Goal: Browse casually

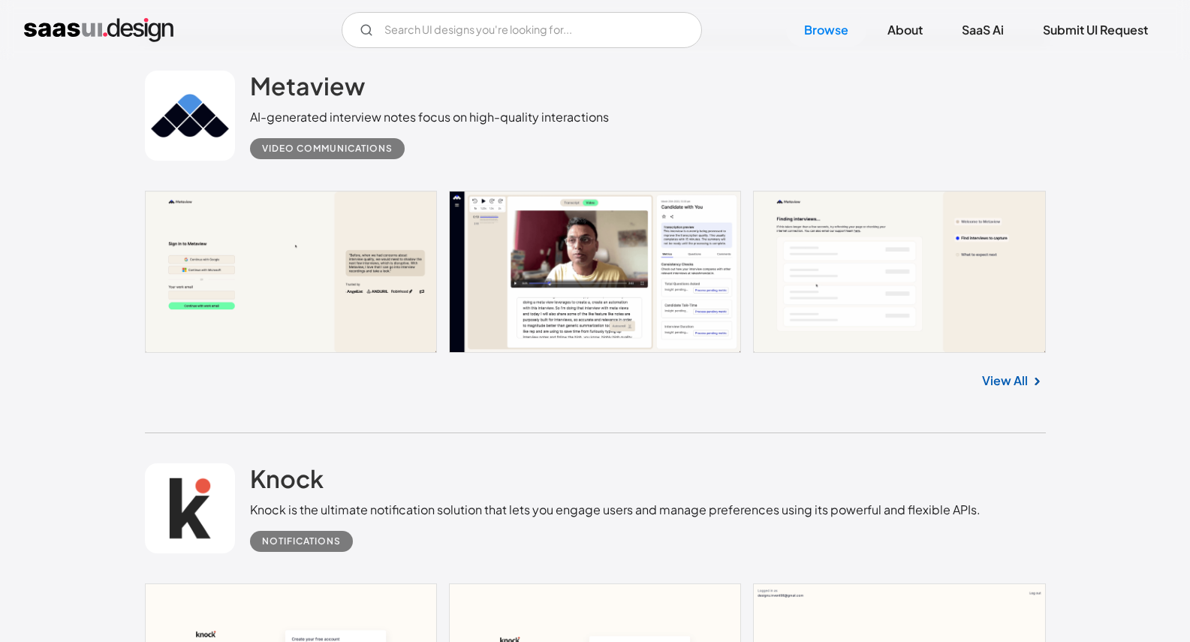
scroll to position [828, 0]
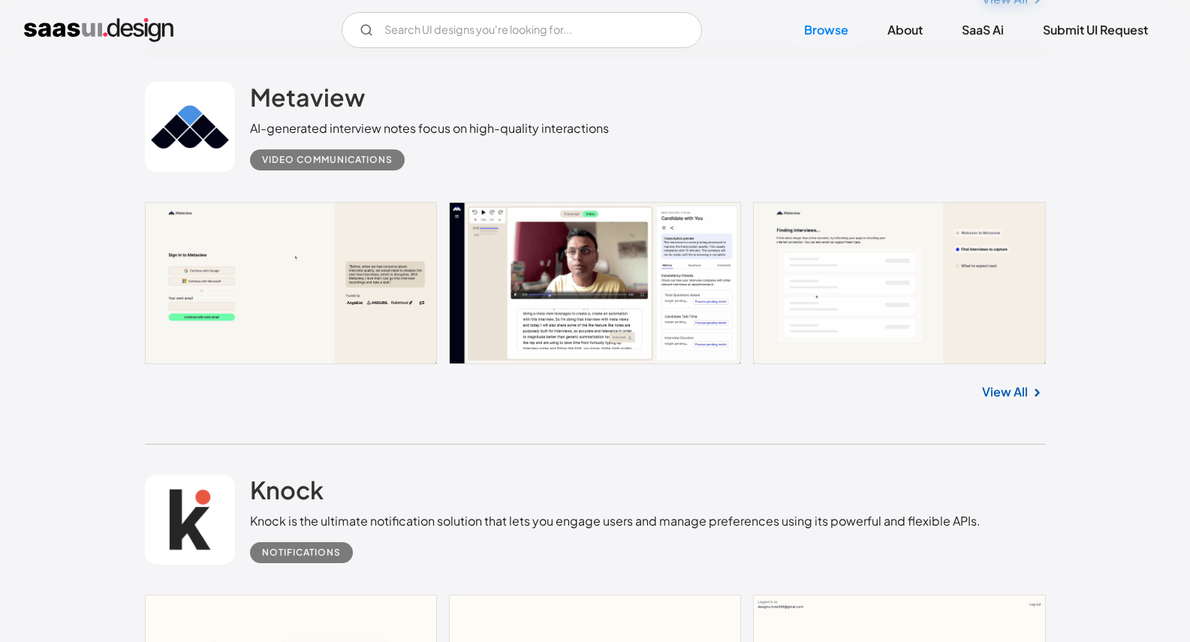
click at [218, 144] on link at bounding box center [190, 127] width 90 height 90
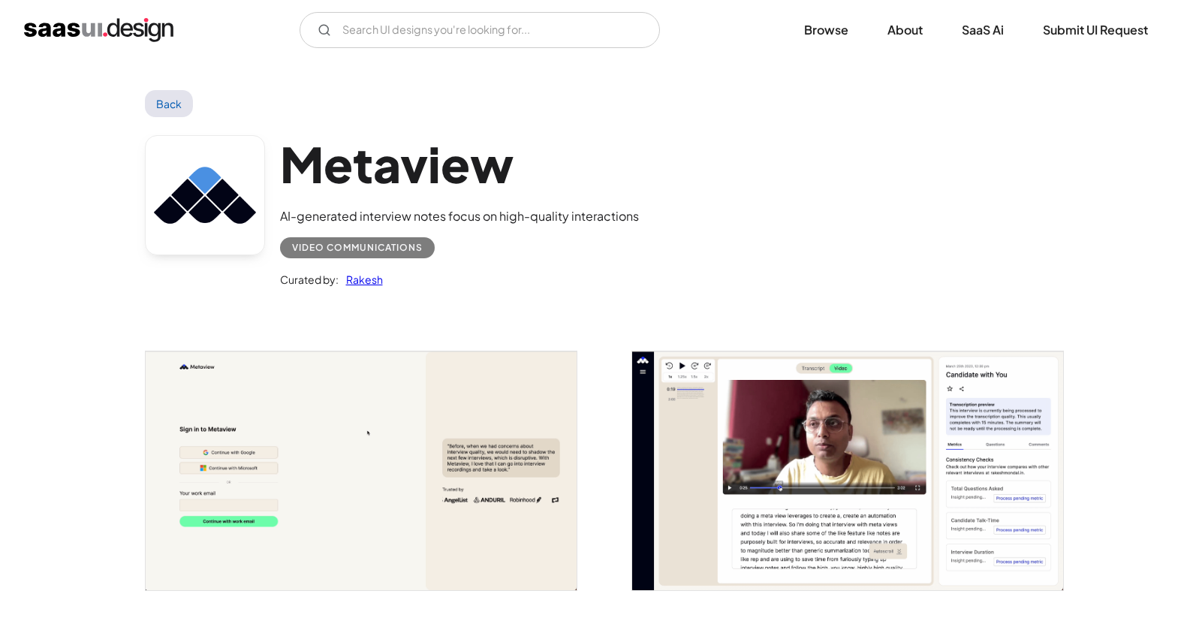
click at [324, 245] on div "Video Communications" at bounding box center [357, 248] width 131 height 18
click at [369, 454] on img "open lightbox" at bounding box center [361, 470] width 431 height 239
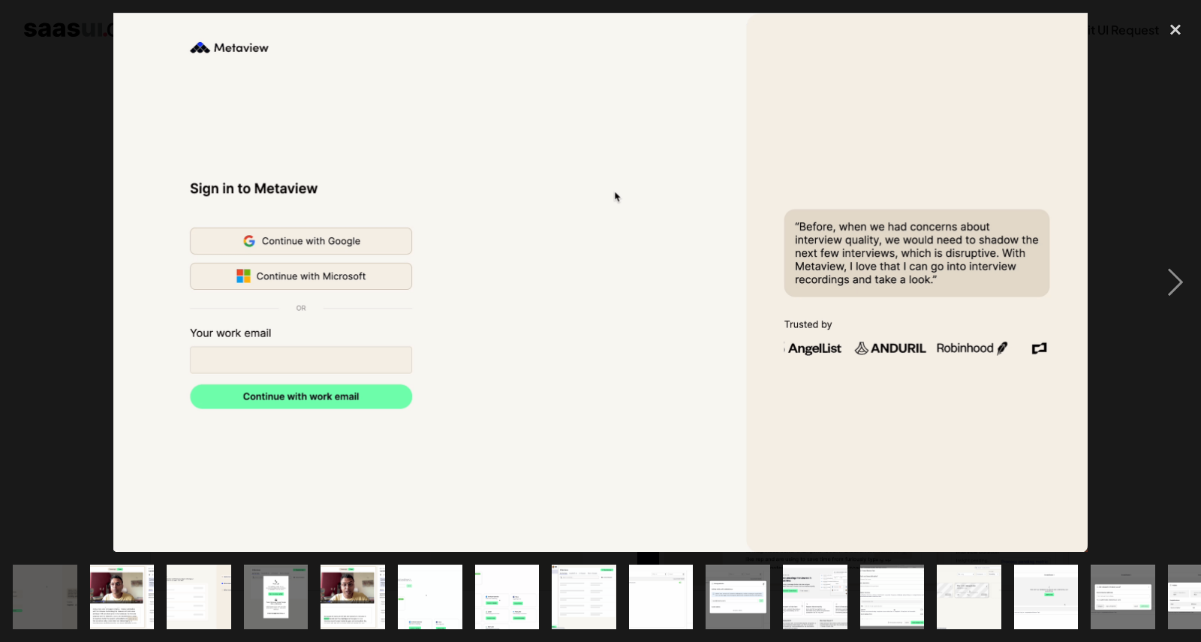
click at [502, 576] on img "show item 7 of 24" at bounding box center [507, 597] width 116 height 65
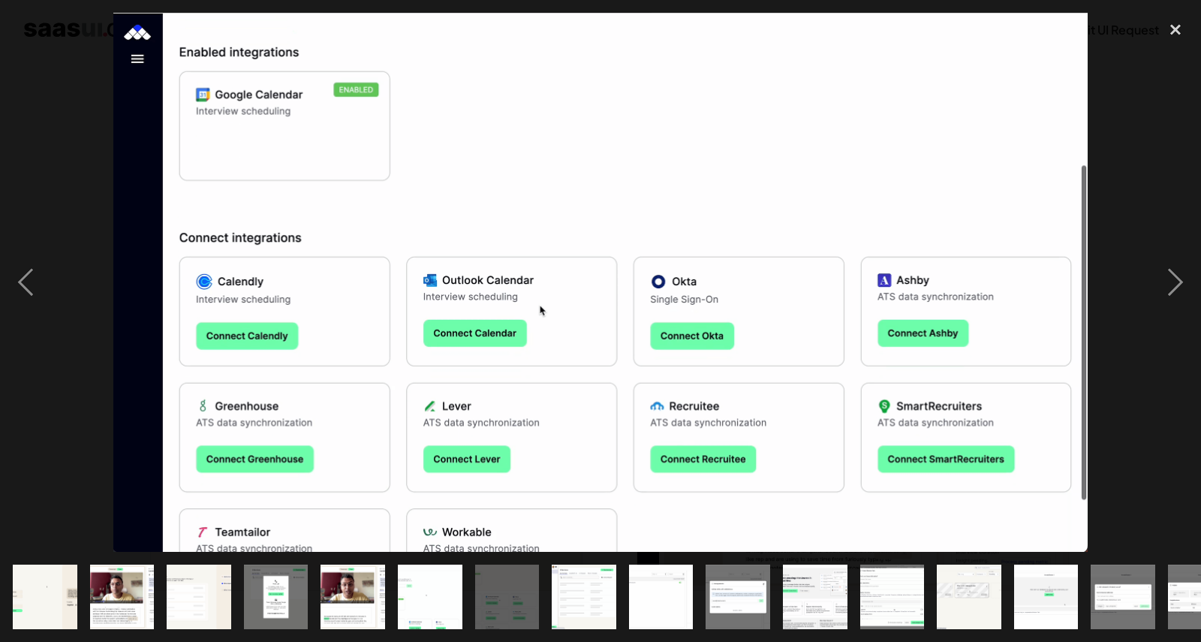
click at [593, 581] on img "show item 8 of 24" at bounding box center [584, 597] width 116 height 65
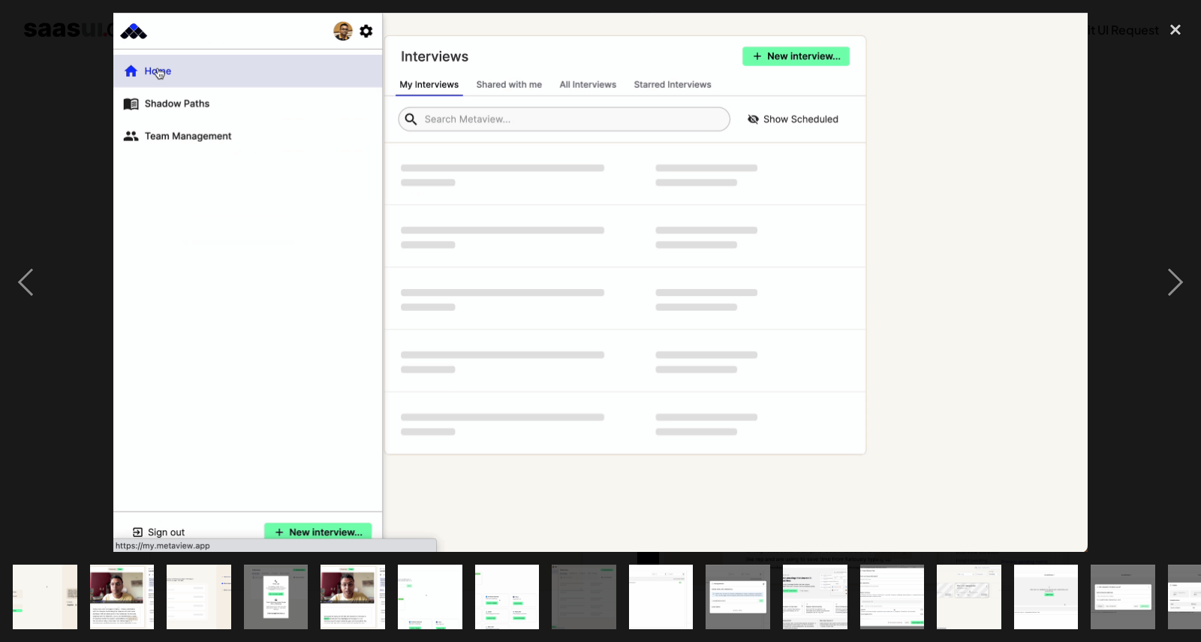
drag, startPoint x: 58, startPoint y: 203, endPoint x: 8, endPoint y: -35, distance: 244.0
click at [8, 0] on html "SaaS Insider's Marketing 2021 Ready to challenge the status quo? V7 Labs Gen AI…" at bounding box center [600, 321] width 1201 height 642
